Goal: Task Accomplishment & Management: Use online tool/utility

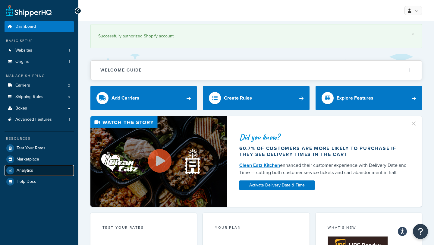
click at [44, 172] on link "Analytics" at bounding box center [39, 170] width 69 height 11
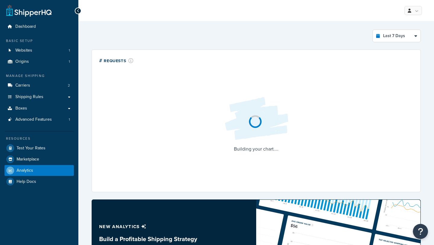
select select "last_7_days"
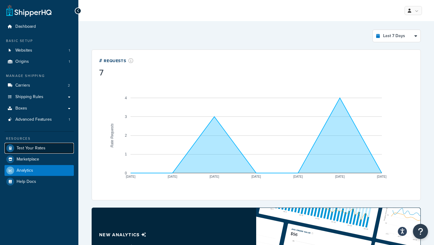
click at [61, 147] on link "Test Your Rates" at bounding box center [39, 148] width 69 height 11
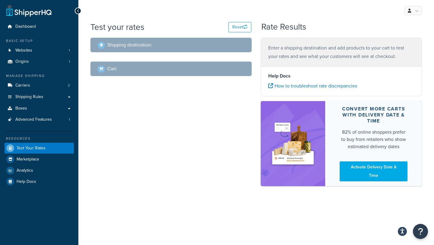
click at [139, 39] on div "Shipping destination :" at bounding box center [170, 45] width 161 height 14
click at [139, 43] on h2 "Shipping destination :" at bounding box center [129, 44] width 45 height 5
click at [139, 49] on div "Shipping destination :" at bounding box center [170, 45] width 161 height 14
click at [114, 49] on div "Shipping destination :" at bounding box center [125, 45] width 54 height 8
click at [242, 28] on button "Reset" at bounding box center [240, 27] width 23 height 10
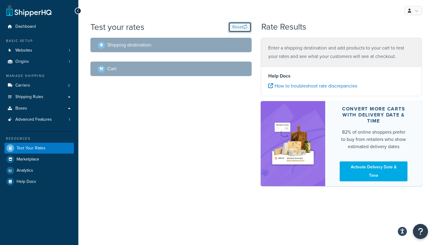
click at [242, 27] on button "Reset" at bounding box center [240, 27] width 23 height 10
click at [139, 40] on div "Shipping destination :" at bounding box center [170, 45] width 161 height 14
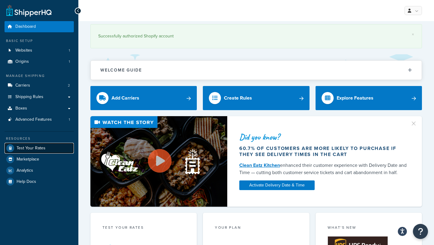
click at [58, 146] on link "Test Your Rates" at bounding box center [39, 148] width 69 height 11
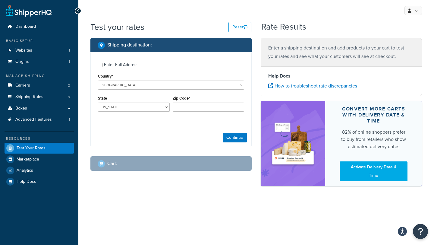
click at [116, 65] on div "Enter Full Address" at bounding box center [121, 65] width 35 height 8
click at [103, 65] on input "Enter Full Address" at bounding box center [100, 65] width 5 height 5
checkbox input "true"
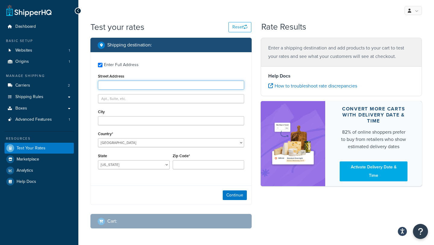
click at [125, 86] on input "Street Address" at bounding box center [171, 85] width 146 height 9
type input "[STREET_ADDRESS]"
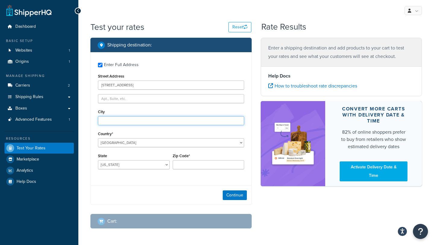
click at [154, 121] on input "City" at bounding box center [171, 120] width 146 height 9
click at [114, 120] on input "[PERSON_NAME] [PERSON_NAME]" at bounding box center [171, 120] width 146 height 9
click at [133, 122] on input "Marstons [PERSON_NAME]" at bounding box center [171, 120] width 146 height 9
type input "Marstons [PERSON_NAME]"
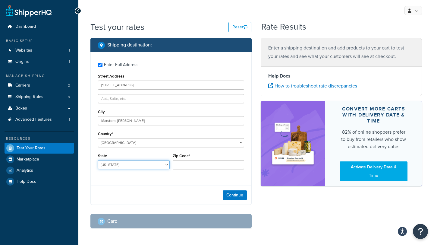
click at [140, 167] on select "[US_STATE] [US_STATE] [US_STATE] [US_STATE] [US_STATE] Armed Forces Americas Ar…" at bounding box center [134, 164] width 72 height 9
select select "MA"
click at [98, 160] on select "[US_STATE] [US_STATE] [US_STATE] [US_STATE] [US_STATE] Armed Forces Americas Ar…" at bounding box center [134, 164] width 72 height 9
click at [190, 169] on div "Zip Code*" at bounding box center [208, 163] width 75 height 22
click at [190, 167] on input "Zip Code*" at bounding box center [209, 164] width 72 height 9
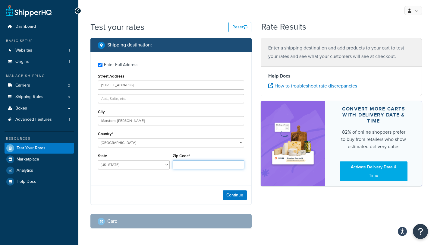
type input "9"
type input "02648"
click at [186, 176] on div "Enter Full Address Street Address [STREET_ADDRESS][GEOGRAPHIC_DATA] [GEOGRAPHIC…" at bounding box center [171, 116] width 161 height 129
click at [227, 196] on button "Continue" at bounding box center [235, 195] width 24 height 10
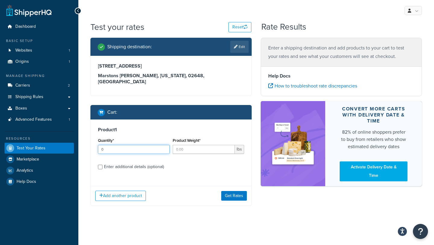
click at [162, 145] on input "0" at bounding box center [134, 149] width 72 height 9
type input "1"
click at [163, 145] on input "1" at bounding box center [134, 149] width 72 height 9
click at [150, 163] on div "Enter additional details (optional)" at bounding box center [134, 167] width 60 height 8
click at [103, 165] on input "Enter additional details (optional)" at bounding box center [100, 167] width 5 height 5
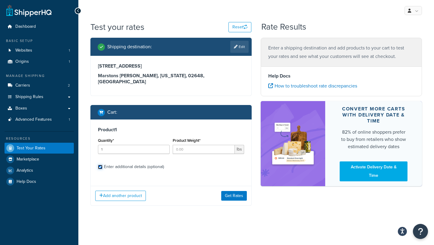
checkbox input "true"
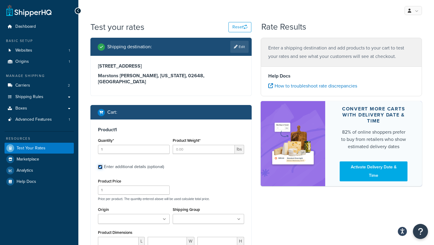
scroll to position [24, 0]
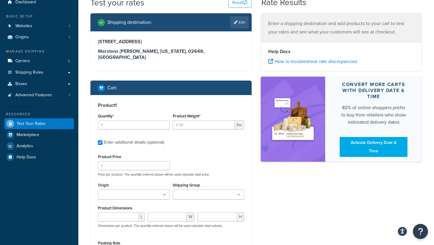
click at [165, 193] on icon at bounding box center [164, 195] width 3 height 4
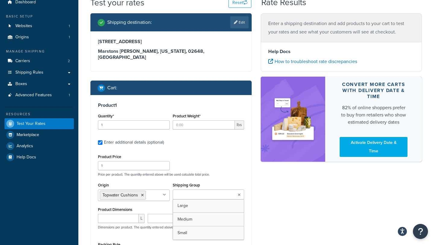
click at [190, 193] on ul at bounding box center [209, 194] width 72 height 10
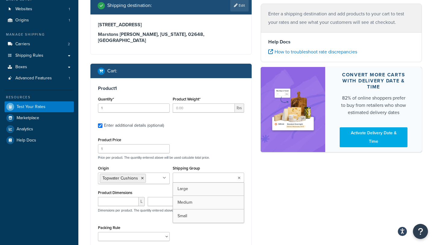
scroll to position [44, 0]
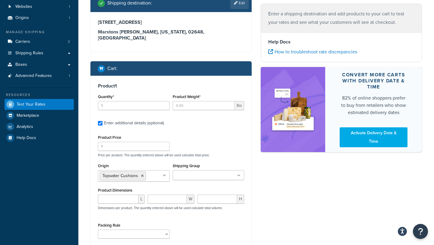
click at [196, 163] on label "Shipping Group" at bounding box center [186, 165] width 27 height 5
click at [196, 172] on input "Shipping Group" at bounding box center [201, 175] width 53 height 7
click at [172, 162] on div "Shipping Group Large Medium Small" at bounding box center [208, 173] width 75 height 23
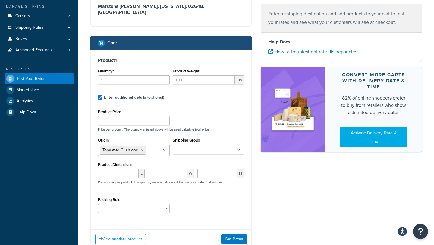
scroll to position [71, 0]
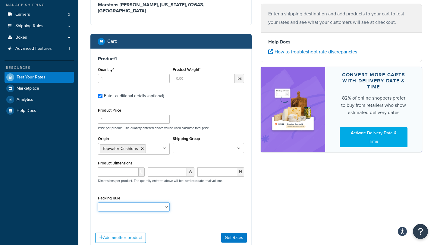
click at [149, 206] on select "Default Cushion Rule" at bounding box center [134, 206] width 72 height 9
select select "86333"
click at [98, 202] on select "Default Cushion Rule" at bounding box center [134, 206] width 72 height 9
click at [187, 74] on input "Product Weight*" at bounding box center [204, 78] width 62 height 9
type input "3"
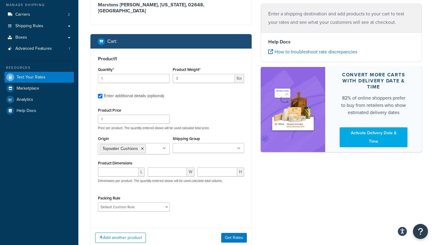
click at [181, 91] on label "Enter additional details (optional)" at bounding box center [174, 95] width 140 height 10
click at [103, 94] on input "Enter additional details (optional)" at bounding box center [100, 96] width 5 height 5
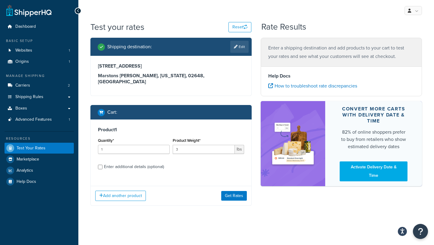
click at [138, 163] on div "Enter additional details (optional)" at bounding box center [134, 167] width 60 height 8
click at [103, 165] on input "Enter additional details (optional)" at bounding box center [100, 167] width 5 height 5
checkbox input "true"
select select "86333"
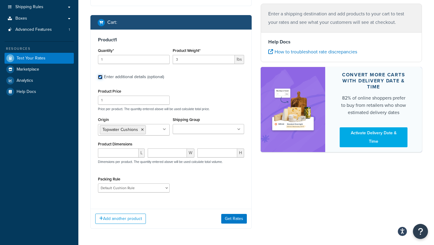
scroll to position [90, 0]
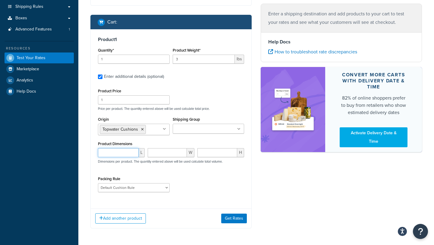
click at [124, 149] on input "number" at bounding box center [118, 152] width 41 height 9
type input "28.5"
click at [164, 148] on input "number" at bounding box center [167, 152] width 39 height 9
type input "14"
click at [220, 148] on input "number" at bounding box center [218, 152] width 40 height 9
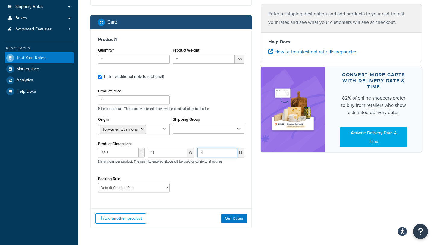
type input "4"
click at [216, 140] on div "Product Dimensions 28.5 L 14 W 4 H Dimensions per product. The quantity entered…" at bounding box center [171, 155] width 146 height 30
click at [135, 213] on button "Add another product" at bounding box center [120, 218] width 51 height 10
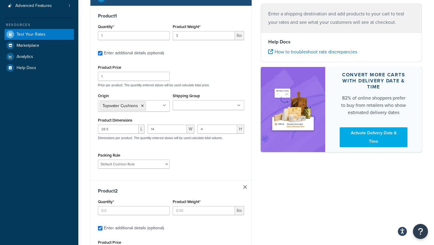
scroll to position [115, 0]
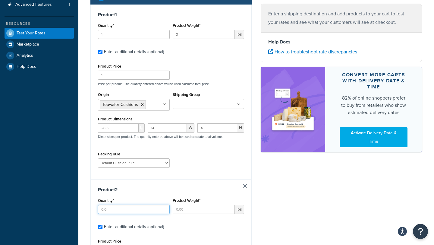
click at [130, 205] on input "Quantity*" at bounding box center [134, 209] width 72 height 9
type input "1"
click at [180, 205] on input "Product Weight*" at bounding box center [204, 209] width 62 height 9
type input "3"
click at [178, 187] on h3 "Product 2" at bounding box center [171, 190] width 146 height 6
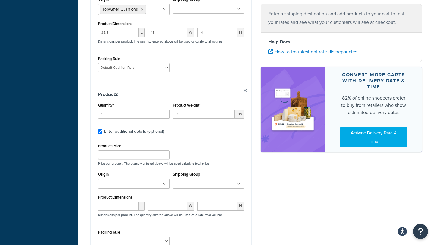
scroll to position [212, 0]
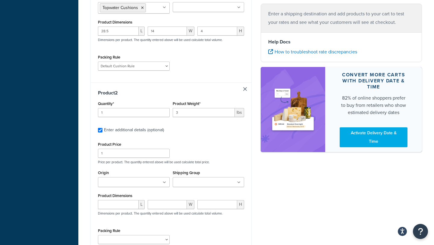
click at [155, 177] on ul at bounding box center [134, 182] width 72 height 10
click at [122, 202] on input "number" at bounding box center [118, 205] width 41 height 9
type input "33"
click at [154, 201] on input "number" at bounding box center [167, 205] width 39 height 9
type input "16"
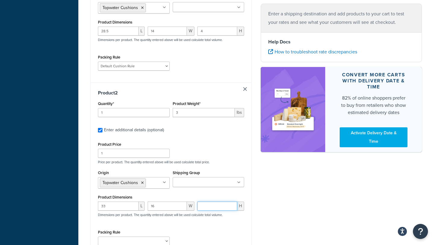
click at [209, 201] on input "number" at bounding box center [218, 205] width 40 height 9
type input "4"
click at [212, 193] on div "Product Dimensions 33 L 16 W 4 H Dimensions per product. The quantity entered a…" at bounding box center [171, 208] width 146 height 30
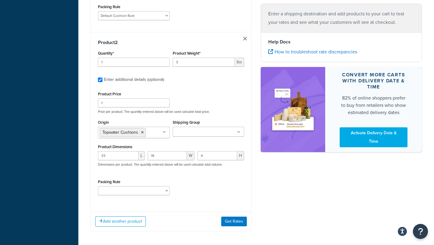
scroll to position [279, 0]
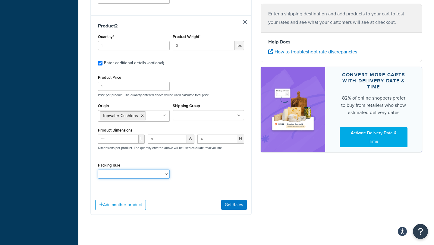
click at [162, 169] on select "Default Cushion Rule" at bounding box center [134, 173] width 72 height 9
select select "86333"
click at [98, 169] on select "Default Cushion Rule" at bounding box center [134, 173] width 72 height 9
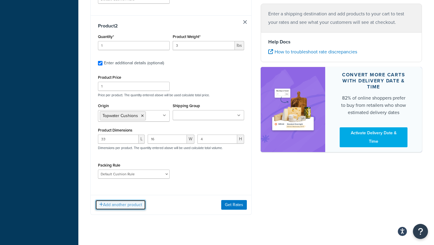
click at [136, 200] on button "Add another product" at bounding box center [120, 205] width 51 height 10
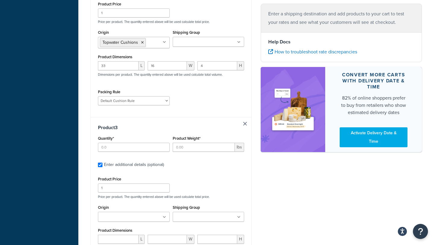
scroll to position [372, 0]
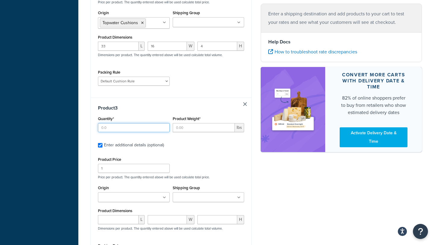
click at [137, 124] on input "Quantity*" at bounding box center [134, 127] width 72 height 9
type input "1"
click at [182, 124] on input "Product Weight*" at bounding box center [204, 127] width 62 height 9
type input "13.5"
click at [152, 192] on ul at bounding box center [134, 197] width 72 height 10
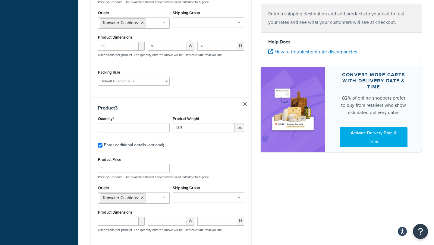
click at [199, 194] on input "Shipping Group" at bounding box center [201, 197] width 53 height 7
click at [204, 175] on p "Price per product. The quantity entered above will be used calculate total pric…" at bounding box center [170, 177] width 149 height 4
click at [127, 217] on input "number" at bounding box center [118, 221] width 41 height 9
type input "34.5"
click at [174, 218] on input "number" at bounding box center [167, 221] width 39 height 9
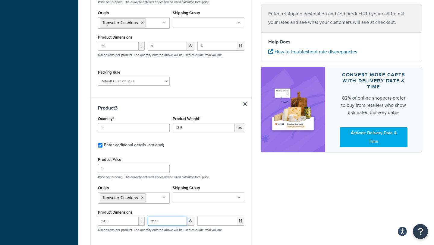
type input "21.5"
click at [210, 218] on input "number" at bounding box center [218, 221] width 40 height 9
type input "5"
click at [220, 208] on div "Product Dimensions 34.5 L 21.5 W 5 H Dimensions per product. The quantity enter…" at bounding box center [171, 223] width 146 height 30
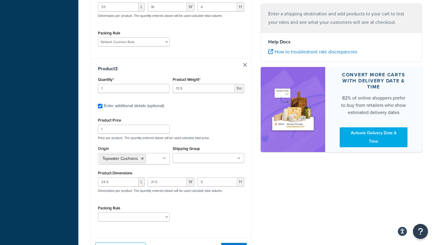
scroll to position [412, 0]
click at [152, 213] on select "Default Cushion Rule" at bounding box center [134, 215] width 72 height 9
select select "86333"
click at [98, 211] on select "Default Cushion Rule" at bounding box center [134, 215] width 72 height 9
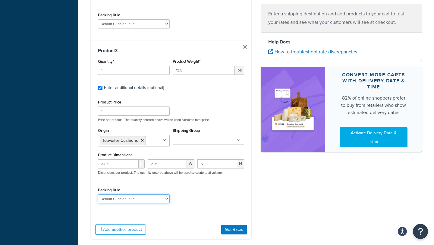
scroll to position [430, 0]
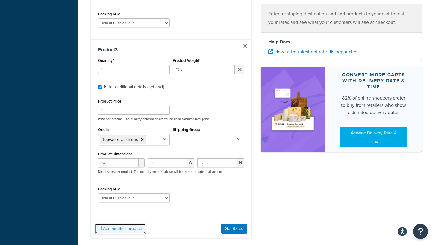
click at [138, 223] on button "Add another product" at bounding box center [120, 228] width 51 height 10
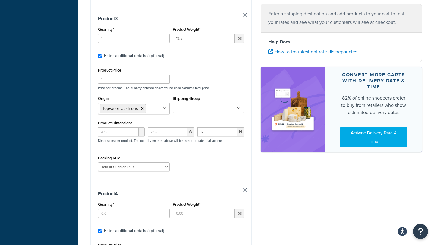
scroll to position [461, 0]
click at [125, 210] on input "Quantity*" at bounding box center [134, 212] width 72 height 9
type input "1"
click at [166, 190] on h3 "Product 4" at bounding box center [171, 193] width 146 height 6
click at [190, 208] on input "Product Weight*" at bounding box center [204, 212] width 62 height 9
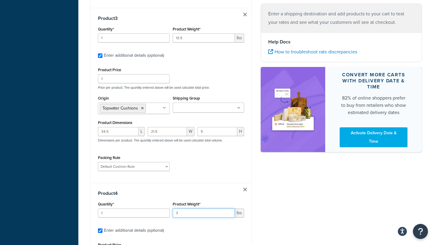
type input "3"
click at [190, 190] on h3 "Product 4" at bounding box center [171, 193] width 146 height 6
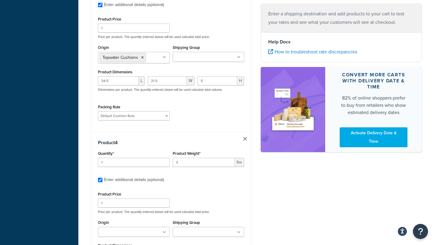
scroll to position [531, 0]
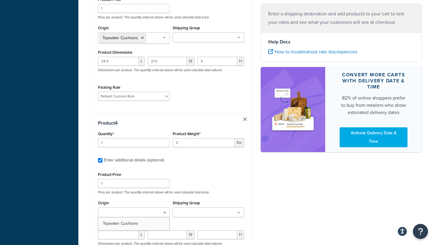
click at [147, 207] on ul at bounding box center [134, 212] width 72 height 10
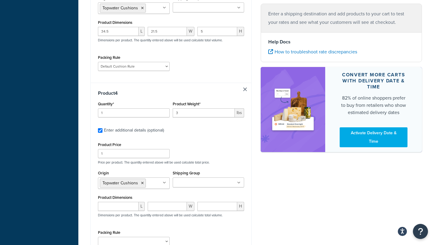
scroll to position [563, 0]
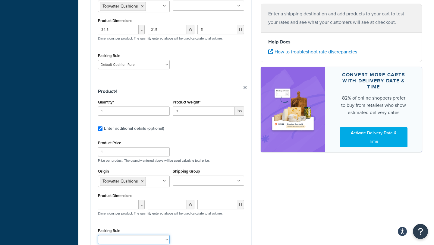
click at [134, 237] on select "Default Cushion Rule" at bounding box center [134, 239] width 72 height 9
select select "86333"
click at [98, 235] on select "Default Cushion Rule" at bounding box center [134, 239] width 72 height 9
click at [118, 203] on input "number" at bounding box center [118, 204] width 41 height 9
type input "41"
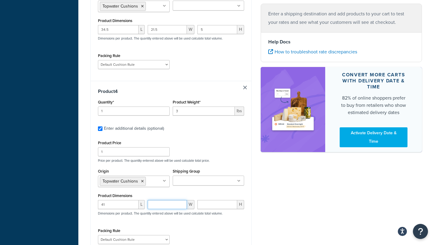
click at [157, 202] on input "number" at bounding box center [167, 204] width 39 height 9
type input "9"
click at [212, 201] on input "number" at bounding box center [218, 204] width 40 height 9
type input "4.5"
click at [247, 186] on div "Product 4 Quantity* 1 Product Weight* 3 lbs Enter additional details (optional)…" at bounding box center [171, 168] width 161 height 175
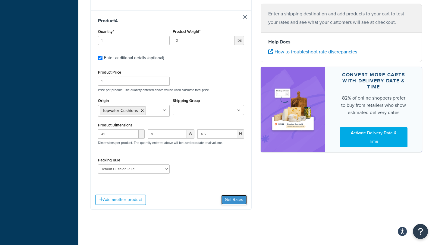
click at [238, 195] on button "Get Rates" at bounding box center [234, 200] width 26 height 10
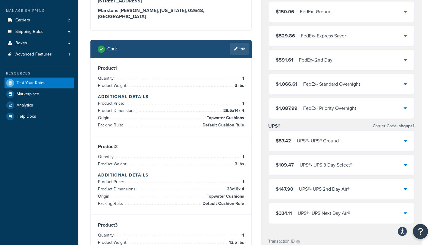
scroll to position [66, 0]
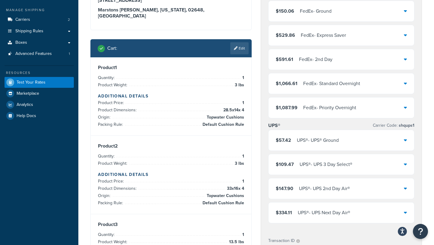
click at [362, 137] on div "$57.42 UPS® - UPS® Ground" at bounding box center [342, 140] width 146 height 21
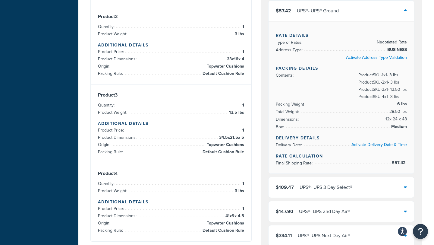
scroll to position [192, 0]
